Goal: Transaction & Acquisition: Book appointment/travel/reservation

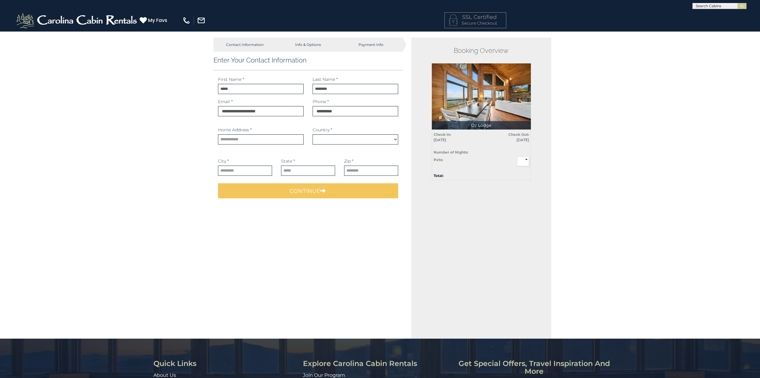
select select "*********"
